Goal: Task Accomplishment & Management: Use online tool/utility

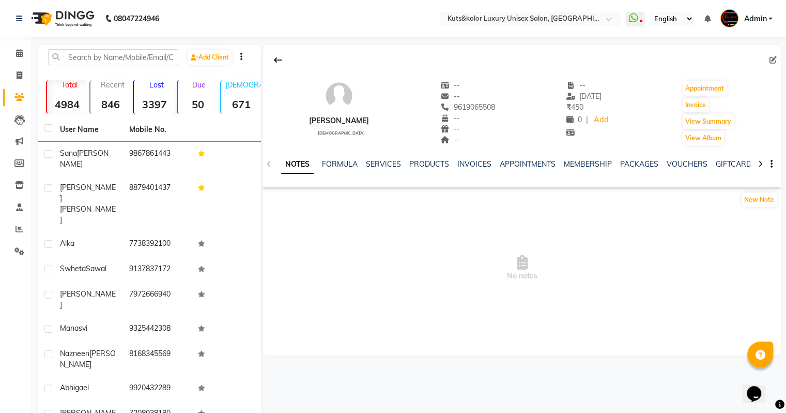
click at [474, 169] on div "INVOICES" at bounding box center [475, 164] width 34 height 11
click at [472, 165] on link "INVOICES" at bounding box center [475, 163] width 34 height 9
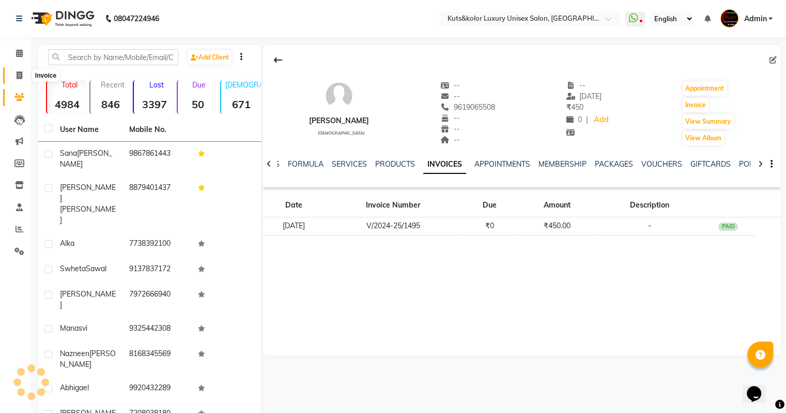
click at [23, 74] on span at bounding box center [19, 76] width 18 height 12
select select "4172"
select select "service"
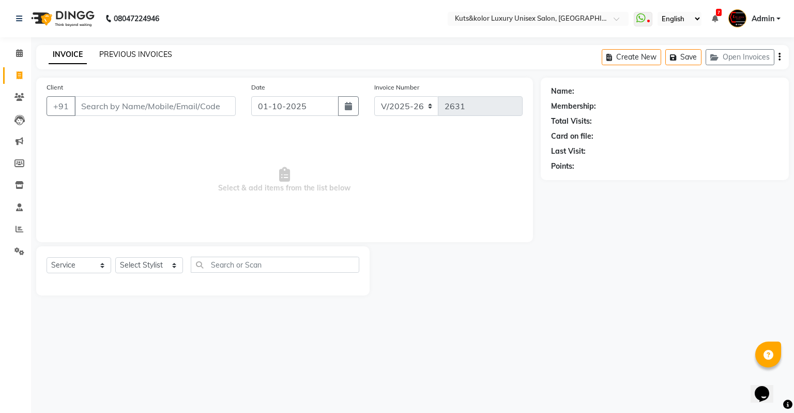
click at [124, 57] on link "PREVIOUS INVOICES" at bounding box center [135, 54] width 73 height 9
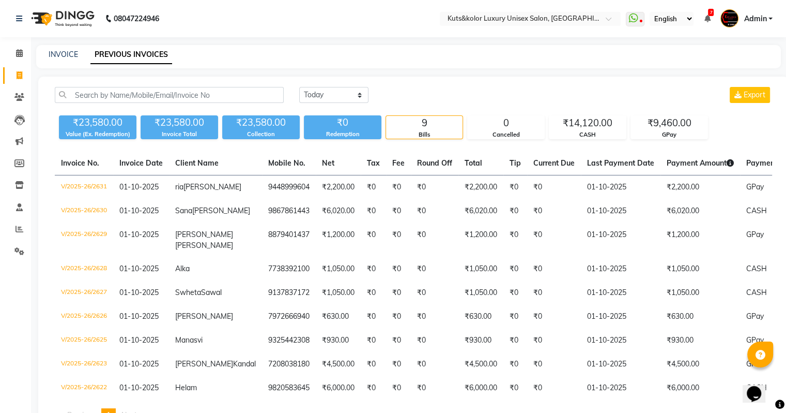
click at [191, 145] on div "[DATE] [DATE] Custom Range Export ₹23,580.00 Value (Ex. Redemption) ₹23,580.00 …" at bounding box center [413, 259] width 751 height 364
click at [16, 56] on icon at bounding box center [19, 53] width 7 height 8
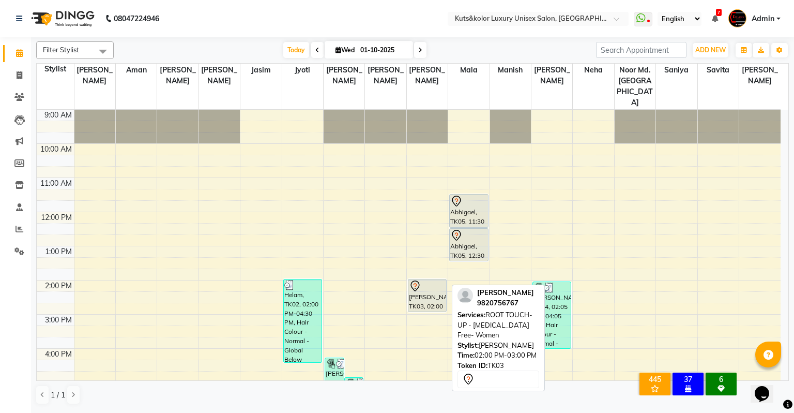
click at [415, 309] on div at bounding box center [427, 311] width 38 height 4
select select "7"
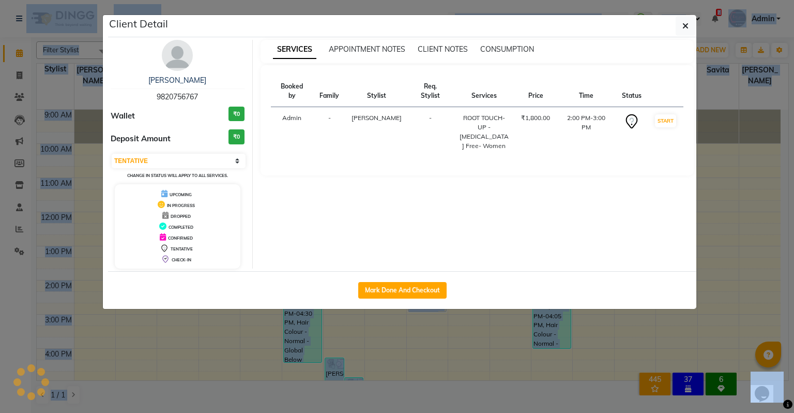
click at [415, 288] on ngb-modal-window "Client Detail [GEOGRAPHIC_DATA] 9820756767 Wallet ₹0 Deposit Amount ₹0 Select I…" at bounding box center [397, 206] width 794 height 413
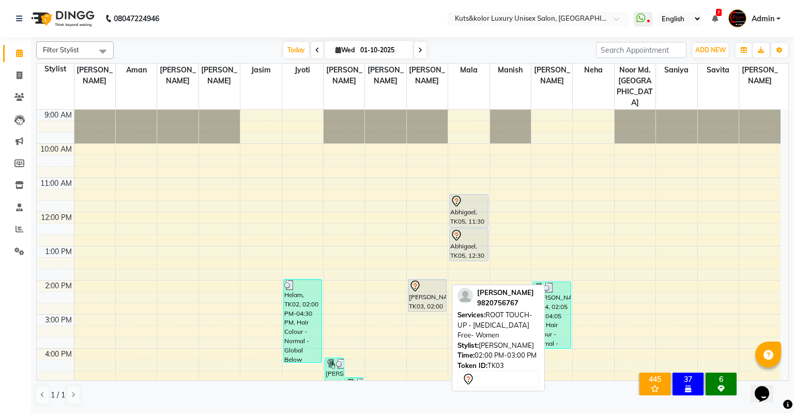
click at [432, 279] on div "[PERSON_NAME], TK03, 02:00 PM-03:00 PM, ROOT TOUCH-UP - [MEDICAL_DATA] Free- Wo…" at bounding box center [427, 295] width 38 height 32
select select "7"
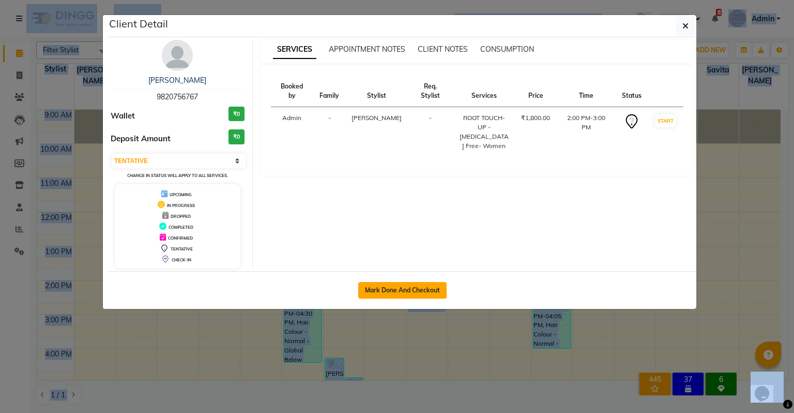
click at [430, 287] on button "Mark Done And Checkout" at bounding box center [402, 290] width 88 height 17
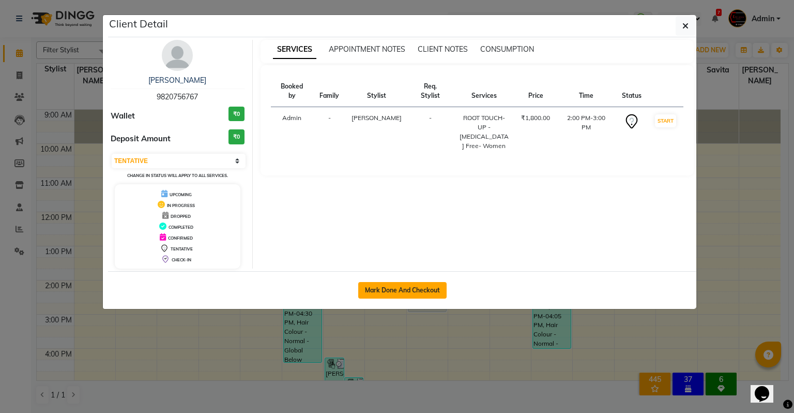
select select "service"
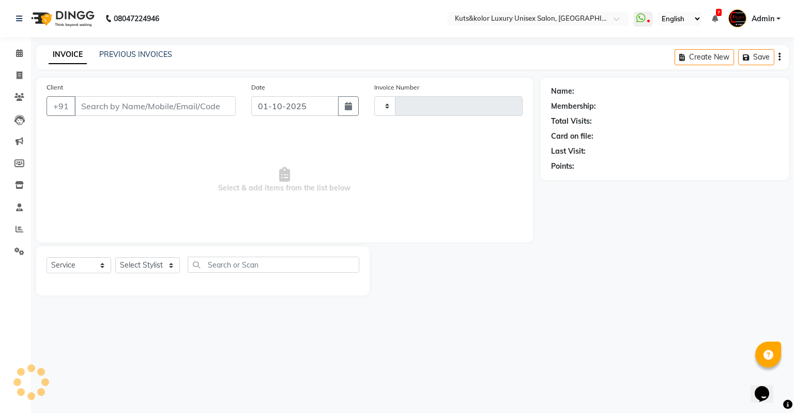
type input "2636"
select select "4172"
type input "9820756767"
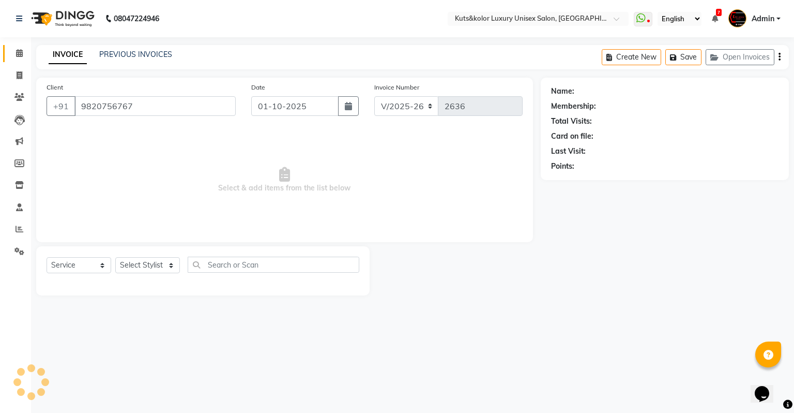
select select "72682"
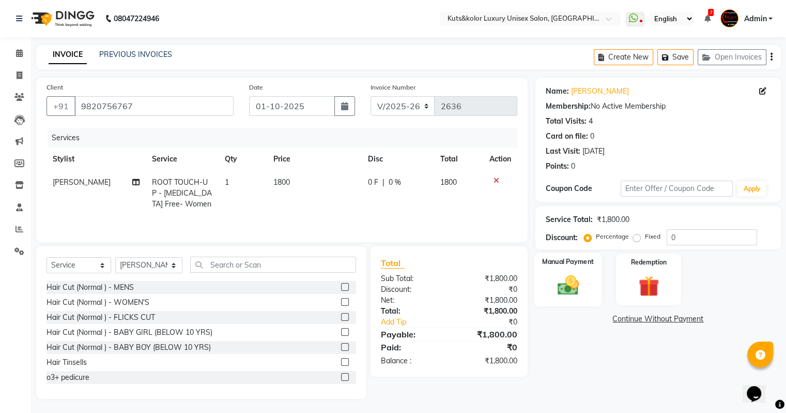
click at [574, 289] on img at bounding box center [568, 285] width 35 height 25
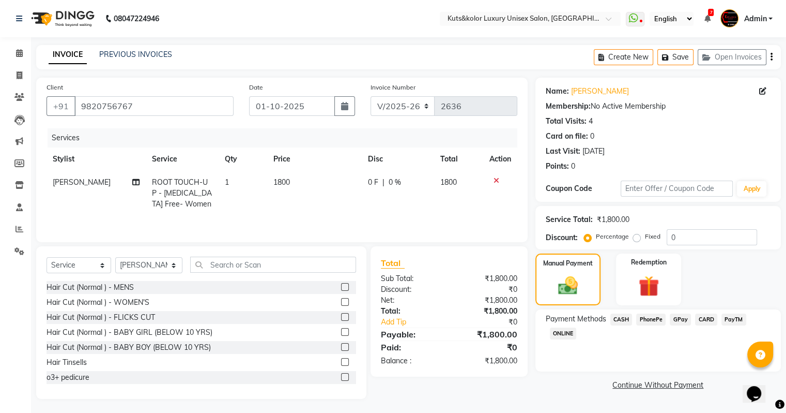
click at [627, 317] on span "CASH" at bounding box center [622, 319] width 22 height 12
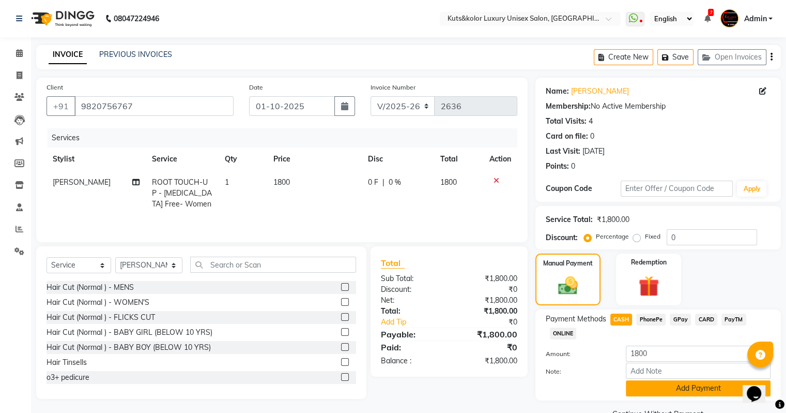
click at [691, 385] on button "Add Payment" at bounding box center [698, 388] width 145 height 16
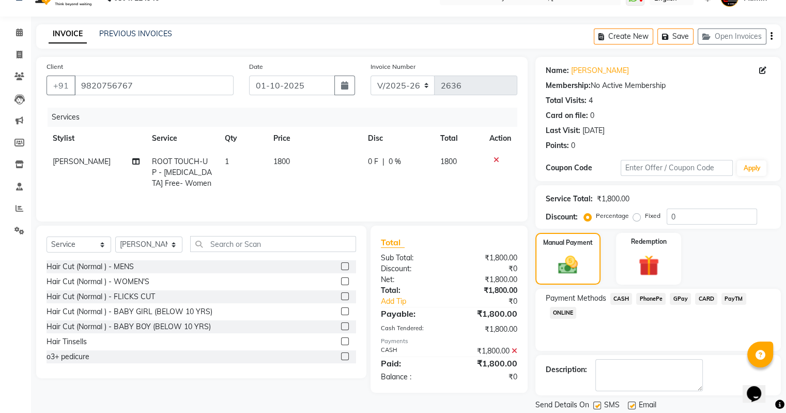
scroll to position [53, 0]
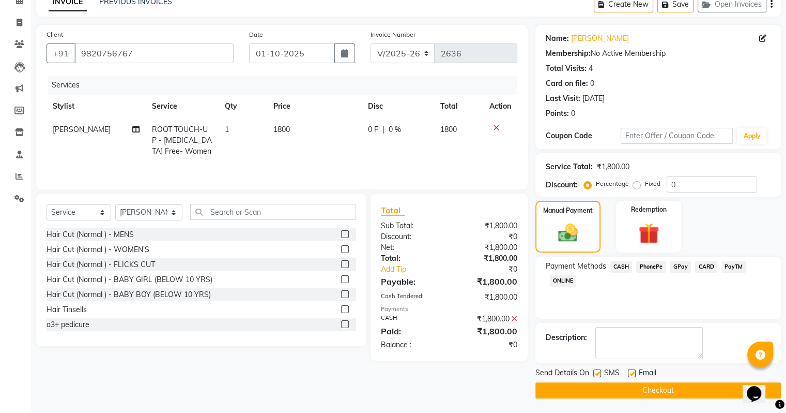
click at [718, 392] on button "Checkout" at bounding box center [659, 390] width 246 height 16
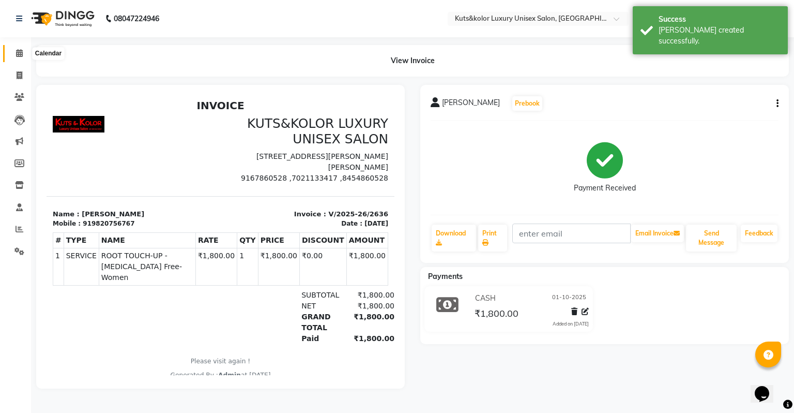
click at [16, 55] on icon at bounding box center [19, 53] width 7 height 8
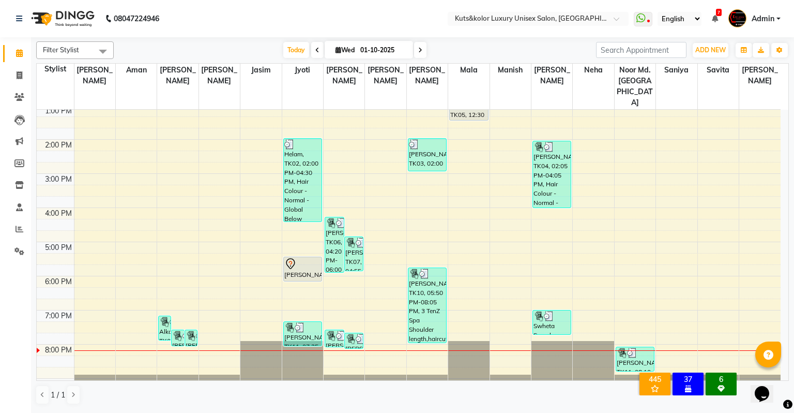
scroll to position [146, 0]
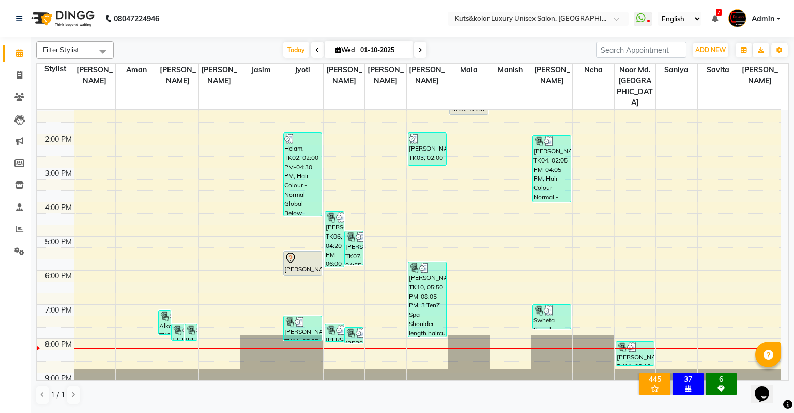
click at [0, 109] on li "Leads" at bounding box center [15, 120] width 31 height 22
